Goal: Contribute content

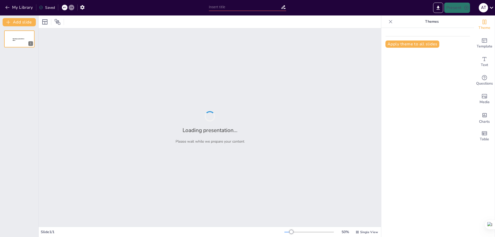
type input "New Sendsteps"
type input "TÉCNICA [PERSON_NAME] MODIFICADA COMO TRATAMIENTO PARA LA [MEDICAL_DATA]"
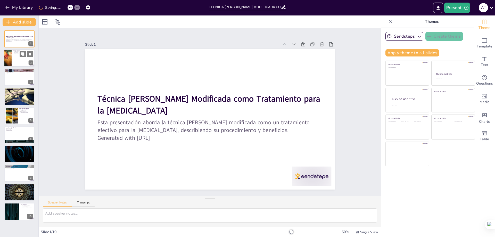
click at [10, 57] on div at bounding box center [7, 59] width 27 height 18
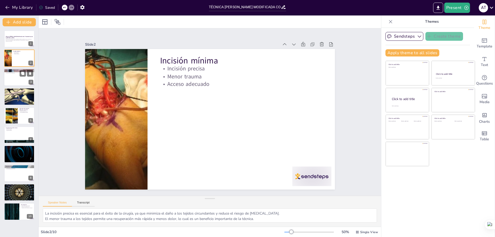
click at [13, 78] on div at bounding box center [19, 78] width 31 height 18
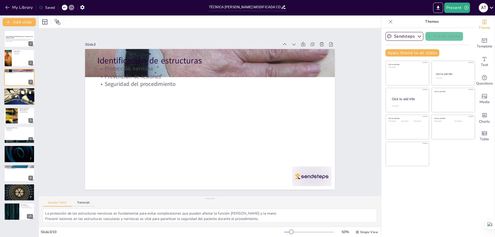
click at [15, 94] on div at bounding box center [19, 96] width 31 height 23
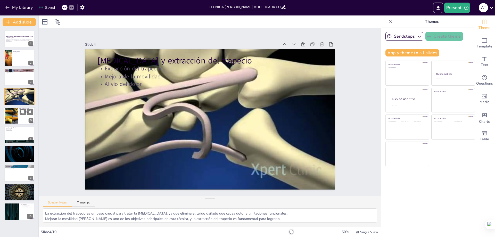
click at [18, 112] on div at bounding box center [19, 116] width 31 height 18
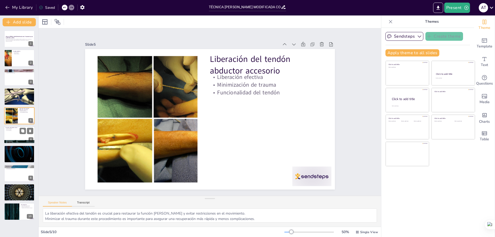
click at [18, 141] on div at bounding box center [19, 142] width 31 height 18
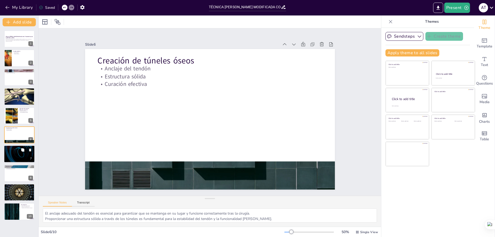
click at [20, 154] on div at bounding box center [19, 154] width 31 height 18
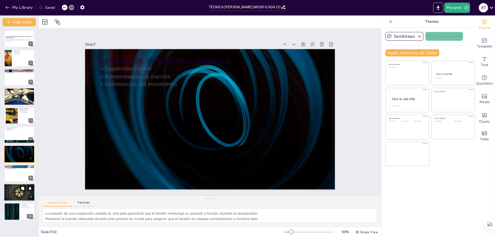
drag, startPoint x: 21, startPoint y: 190, endPoint x: 23, endPoint y: 183, distance: 6.9
click at [21, 190] on icon at bounding box center [23, 189] width 4 height 4
type textarea "Un cierre adecuado de la incisión es fundamental para prevenir infecciones y as…"
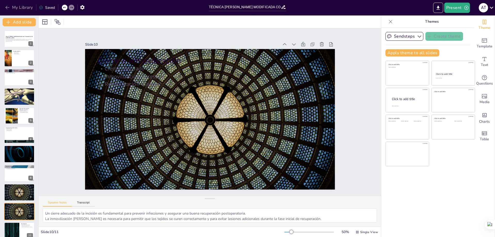
click at [7, 7] on icon "button" at bounding box center [7, 7] width 5 height 5
